Goal: Information Seeking & Learning: Understand process/instructions

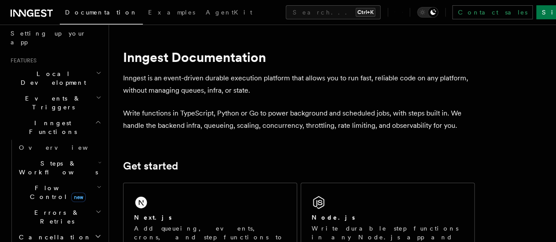
scroll to position [166, 0]
click at [98, 160] on icon "button" at bounding box center [100, 163] width 4 height 7
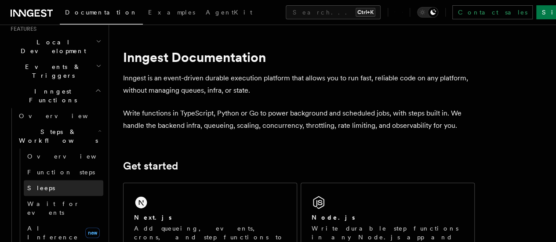
scroll to position [205, 0]
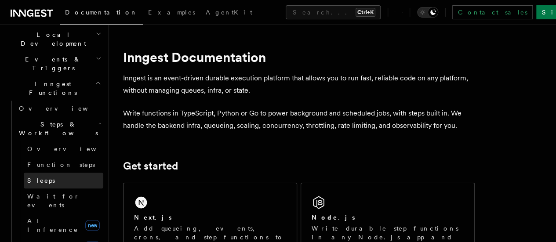
click at [68, 213] on link "AI Inference new" at bounding box center [64, 225] width 80 height 25
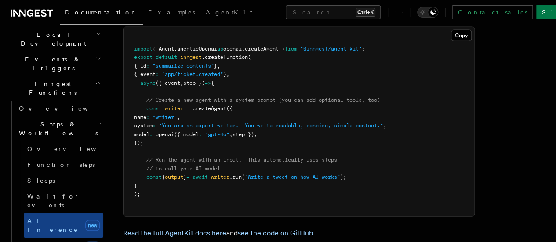
scroll to position [2672, 0]
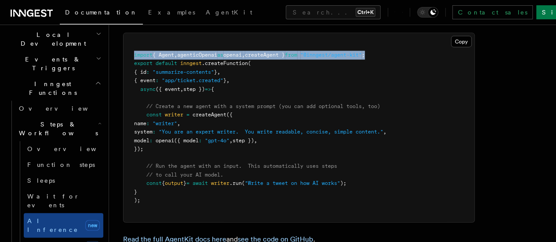
drag, startPoint x: 394, startPoint y: 93, endPoint x: 132, endPoint y: 96, distance: 262.2
click at [132, 96] on pre "import { Agent , agenticOpenai as openai , createAgent } from "@inngest/agent-k…" at bounding box center [299, 127] width 351 height 189
copy span "import { Agent , agenticOpenai as openai , createAgent } from "@inngest/agent-k…"
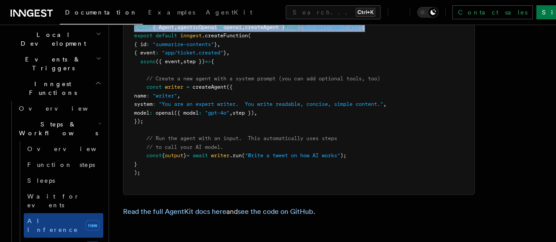
scroll to position [2701, 0]
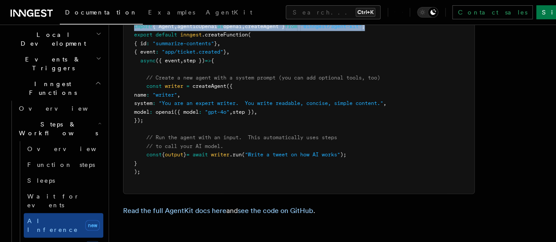
drag, startPoint x: 146, startPoint y: 127, endPoint x: 160, endPoint y: 161, distance: 37.3
click at [160, 161] on pre "import { Agent , agenticOpenai as openai , createAgent } from "@inngest/agent-k…" at bounding box center [299, 99] width 351 height 189
copy code "const writer = createAgent ({ name : "writer" , system : "You are an expert wri…"
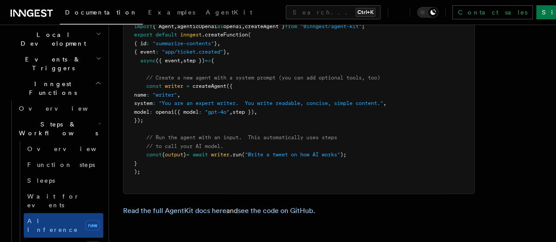
click at [315, 172] on pre "import { Agent , agenticOpenai as openai , createAgent } from "@inngest/agent-k…" at bounding box center [299, 99] width 351 height 189
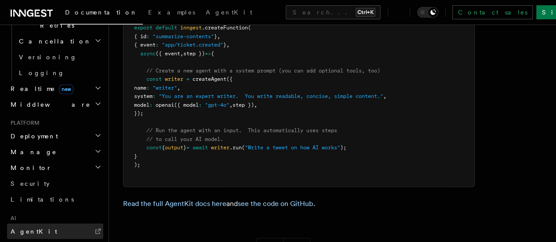
scroll to position [651, 0]
click at [63, 223] on link "AgentKit" at bounding box center [55, 231] width 96 height 16
